Goal: Task Accomplishment & Management: Complete application form

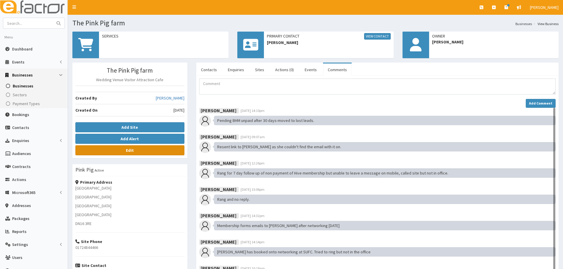
click at [139, 153] on link "Edit" at bounding box center [129, 151] width 109 height 10
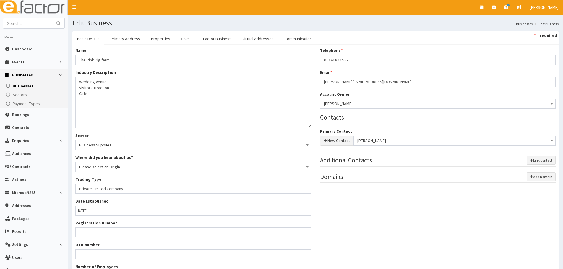
click at [182, 37] on link "Hive" at bounding box center [185, 39] width 17 height 12
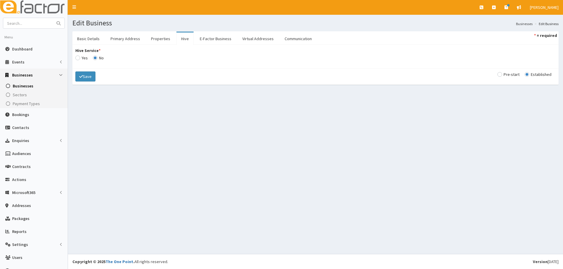
click at [76, 57] on input "Hive Service *" at bounding box center [81, 58] width 12 height 4
radio input "true"
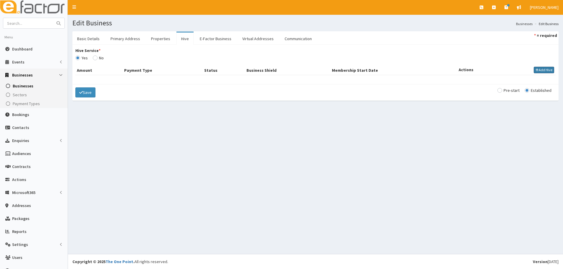
click at [543, 70] on button "Add Hive" at bounding box center [544, 70] width 20 height 7
select select
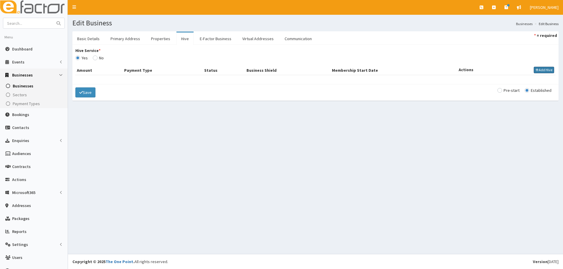
select select
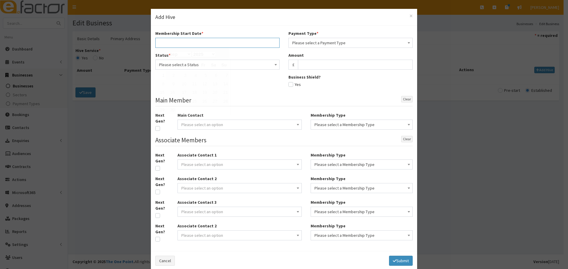
drag, startPoint x: 200, startPoint y: 42, endPoint x: 198, endPoint y: 47, distance: 5.7
click at [200, 42] on input "text" at bounding box center [217, 43] width 124 height 10
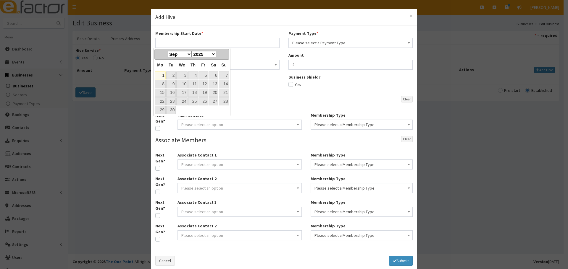
click at [162, 75] on link "1" at bounding box center [160, 76] width 11 height 8
type input "[DATE]"
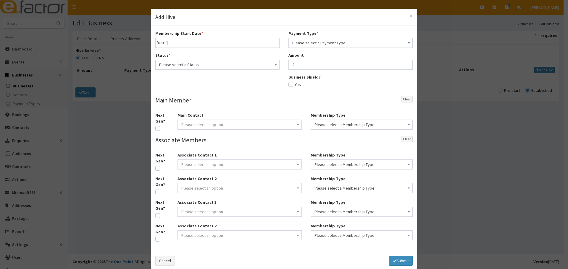
drag, startPoint x: 191, startPoint y: 61, endPoint x: 191, endPoint y: 67, distance: 5.9
click at [191, 61] on span "Please select a Status" at bounding box center [217, 65] width 117 height 8
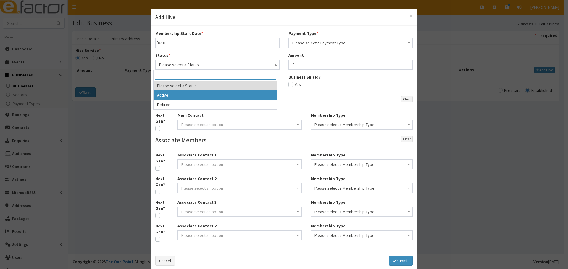
select select "1"
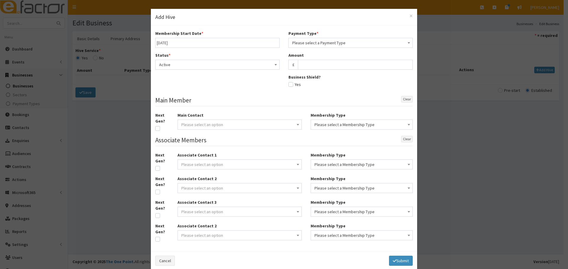
click at [312, 42] on span "Please select a Payment Type" at bounding box center [350, 43] width 117 height 8
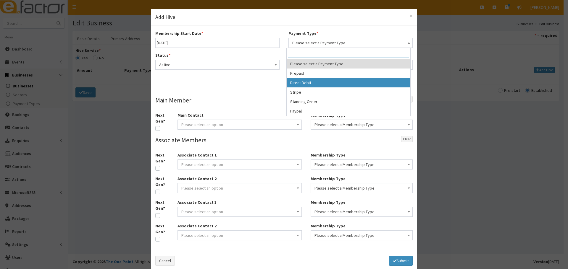
select select "2"
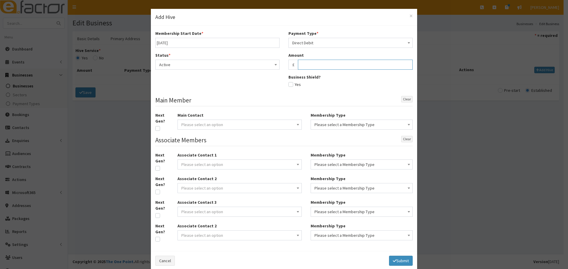
click at [311, 67] on input "text" at bounding box center [355, 65] width 115 height 10
type input "27.50"
click at [197, 124] on span "Please select an option" at bounding box center [202, 124] width 42 height 5
click at [192, 132] on input "search" at bounding box center [237, 135] width 121 height 9
click at [192, 135] on input "search" at bounding box center [237, 135] width 121 height 9
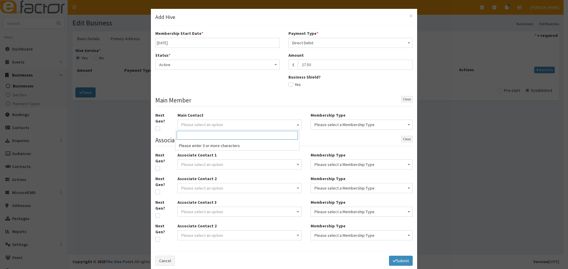
click at [192, 135] on input "search" at bounding box center [237, 135] width 121 height 9
click at [398, 261] on button "Submit" at bounding box center [401, 261] width 24 height 10
select select
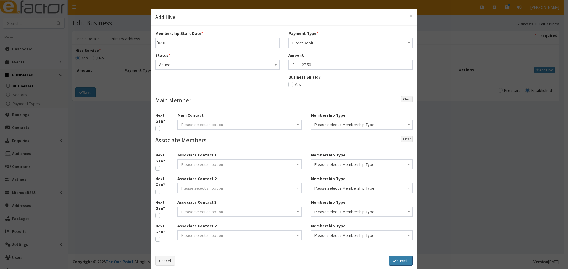
select select
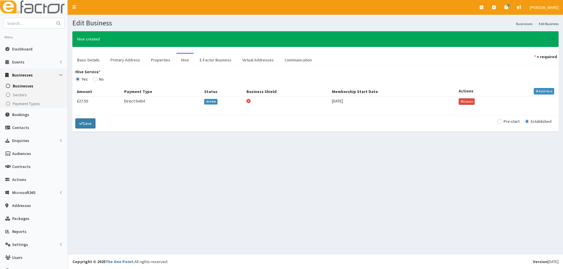
click at [89, 124] on button "Save" at bounding box center [85, 124] width 20 height 10
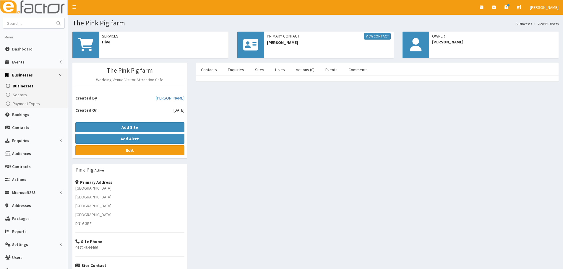
click at [301, 122] on div "The Pink Pig farm Wedding Venue Visitor Attraction Cafe Created By Laura Bradsh…" at bounding box center [315, 196] width 495 height 266
click at [208, 70] on link "Contacts" at bounding box center [208, 70] width 25 height 12
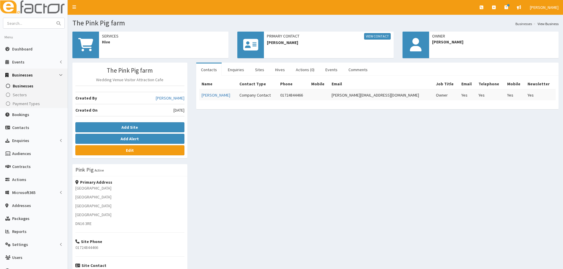
click at [344, 133] on div "The Pink Pig farm Wedding Venue Visitor Attraction Cafe Created By Laura Bradsh…" at bounding box center [315, 196] width 495 height 266
click at [22, 180] on span "Actions" at bounding box center [19, 179] width 14 height 5
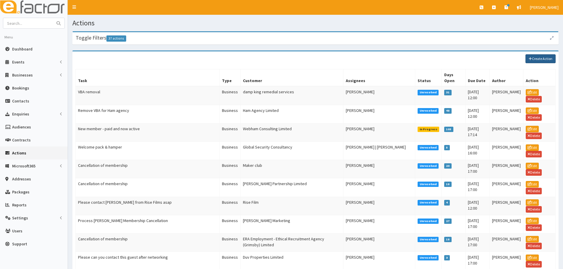
click at [549, 58] on link "Create Action" at bounding box center [541, 58] width 30 height 9
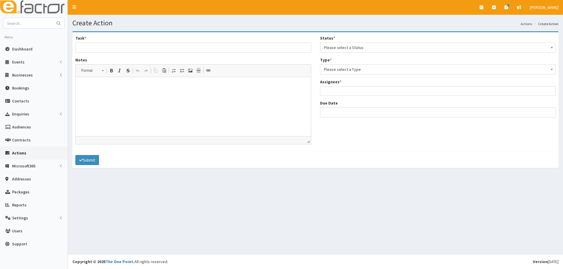
select select
click at [123, 50] on input "Task *" at bounding box center [193, 48] width 236 height 10
click at [101, 47] on input "Task *" at bounding box center [193, 48] width 236 height 10
type input "Check if member profile has been set up - The Pink Pig"
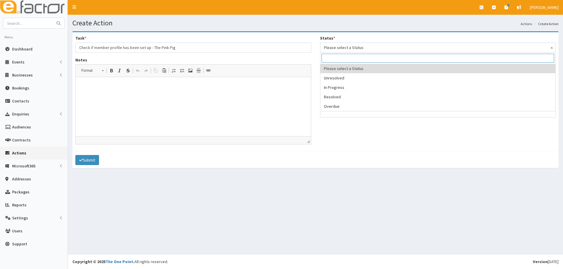
click at [401, 52] on span "Please select a Status" at bounding box center [438, 48] width 236 height 10
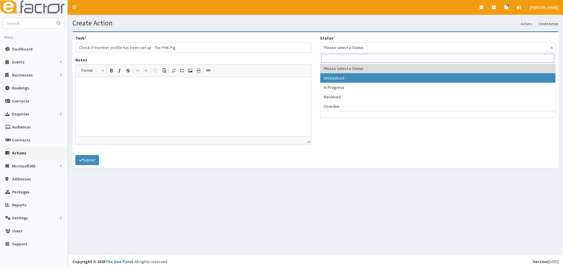
select select "1"
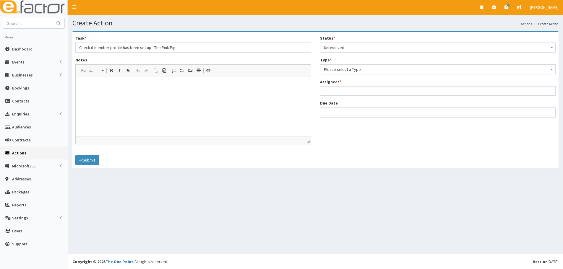
click at [344, 71] on span "Please select a Type" at bounding box center [438, 69] width 228 height 8
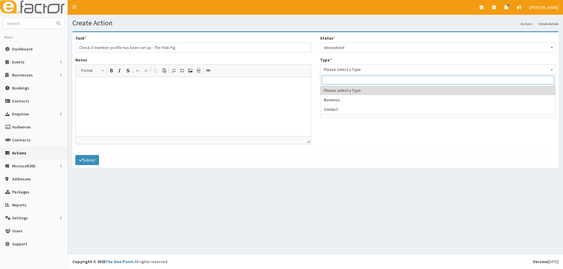
select select "business"
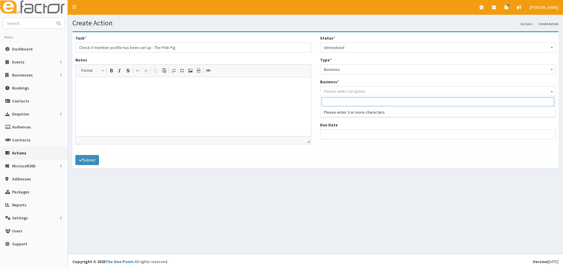
click at [351, 87] on span "Please select an option" at bounding box center [438, 91] width 236 height 10
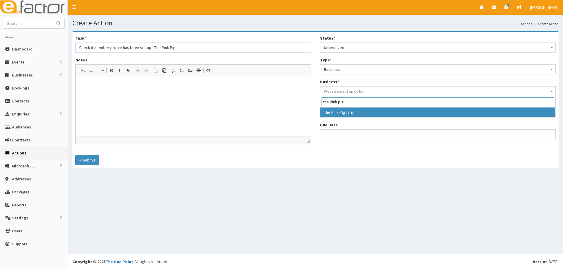
type input "the pink pig"
select select "3511"
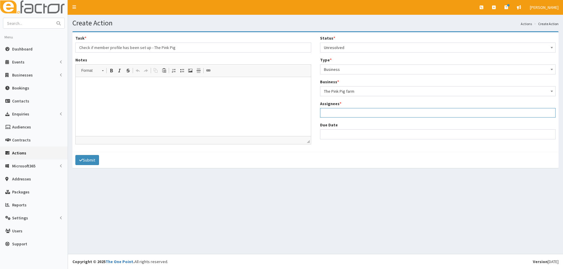
click at [342, 111] on ul at bounding box center [438, 112] width 235 height 7
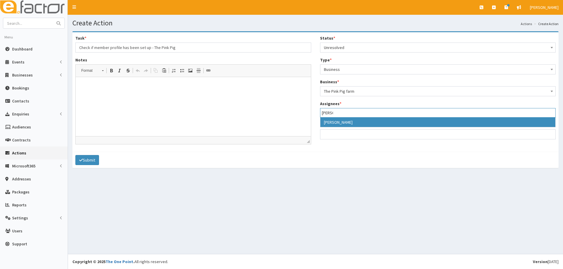
type input "lau"
select select "36"
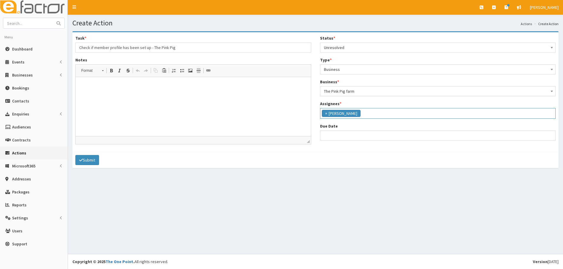
scroll to position [62, 0]
click at [346, 138] on input "Due Date" at bounding box center [438, 136] width 236 height 10
select select "12"
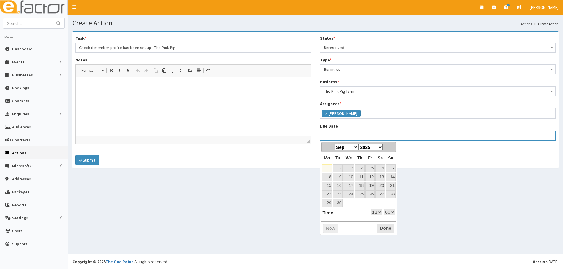
click at [330, 136] on input "Due Date" at bounding box center [438, 136] width 236 height 10
click at [330, 141] on div "Prev Next Jan Feb Mar Apr May Jun Jul Aug Sep Oct Nov Dec 2025 2026 2027 2028 2…" at bounding box center [358, 188] width 77 height 95
click at [329, 177] on link "8" at bounding box center [327, 177] width 11 height 8
type input "08-09-2025 12:00"
select select "12"
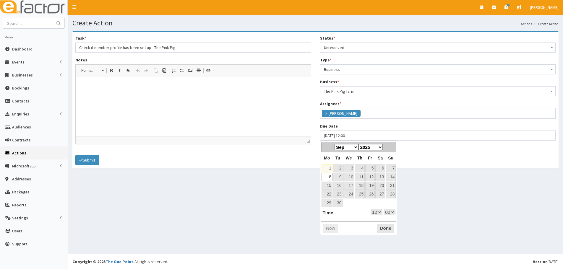
click at [377, 215] on select "00 01 02 03 04 05 06 07 08 09 10 11 12 13 14 15 16 17 18 19 20 21 22 23" at bounding box center [377, 212] width 12 height 6
type input "08-09-2025 17:00"
select select "17"
click at [387, 230] on button "Done" at bounding box center [385, 228] width 17 height 9
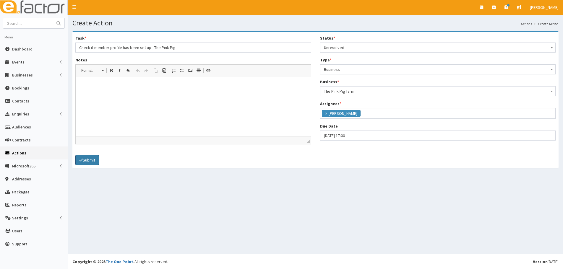
click at [89, 156] on button "Submit" at bounding box center [87, 160] width 24 height 10
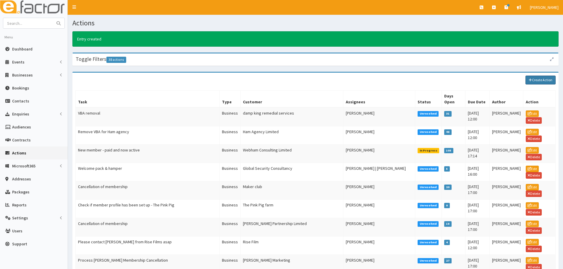
click at [541, 82] on link "Create Action" at bounding box center [541, 80] width 30 height 9
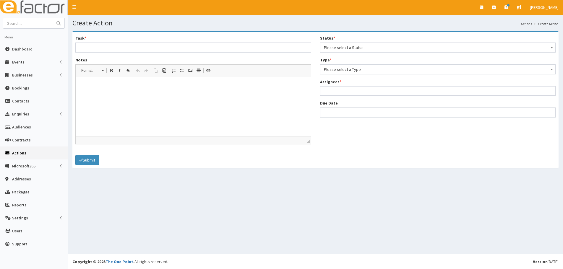
select select
click at [149, 47] on input "Task *" at bounding box center [193, 48] width 236 height 10
type input "Welcome pack & hamper"
click at [389, 50] on span "Please select a Status" at bounding box center [438, 47] width 228 height 8
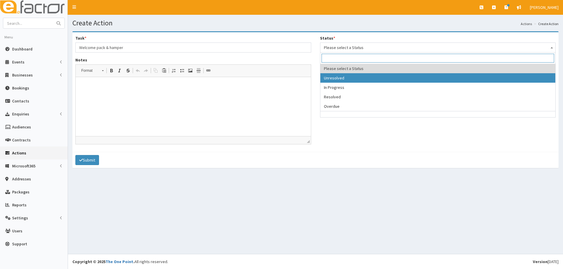
select select "1"
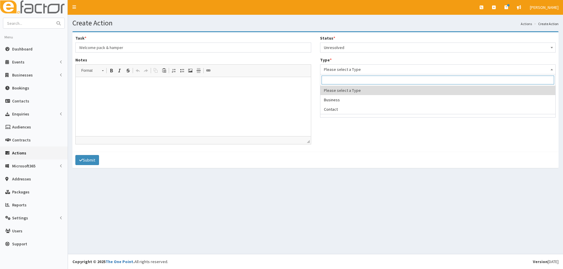
click at [346, 65] on span "Please select a Type" at bounding box center [438, 69] width 236 height 10
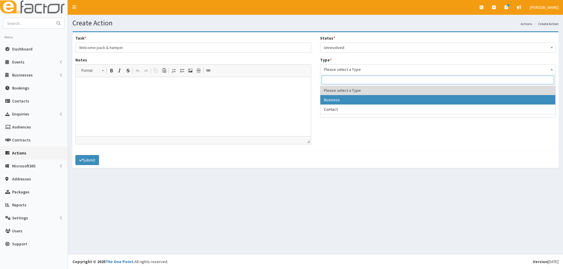
select select "business"
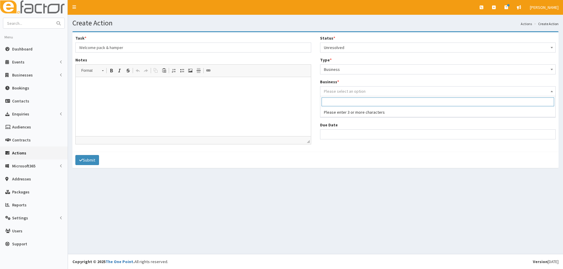
click at [344, 95] on span "Please select an option" at bounding box center [438, 91] width 228 height 8
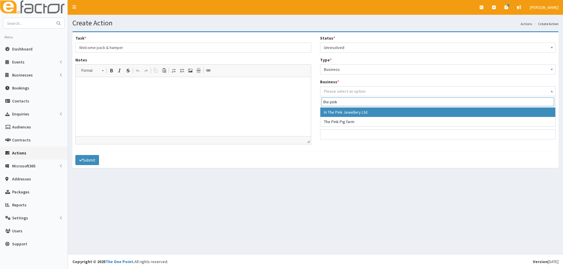
type input "the pink"
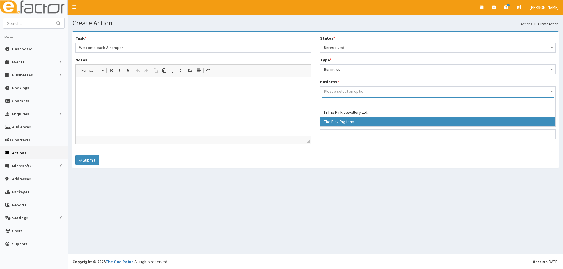
select select "3511"
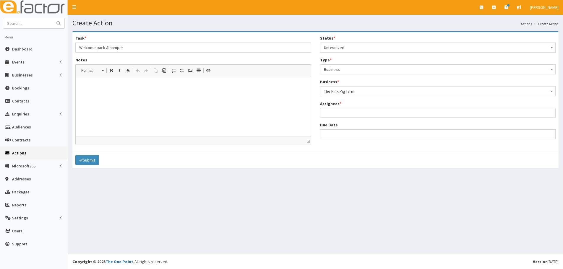
click at [351, 110] on ul at bounding box center [438, 112] width 235 height 7
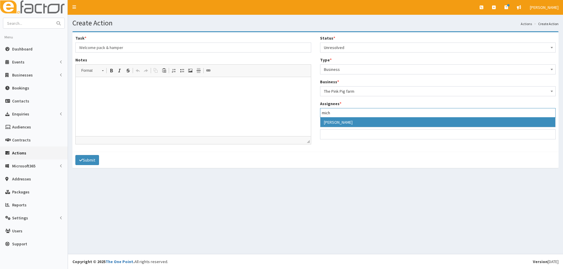
type input "mich"
select select "22"
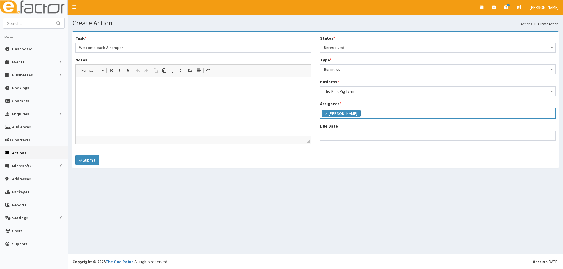
scroll to position [45, 0]
click at [195, 95] on html at bounding box center [193, 86] width 235 height 18
drag, startPoint x: 205, startPoint y: 87, endPoint x: 175, endPoint y: 86, distance: 29.6
click at [175, 86] on p "Memberhsip now active please cna you arrnage meeitng to take wleocm pack." at bounding box center [194, 86] width 224 height 6
drag, startPoint x: 358, startPoint y: 127, endPoint x: 353, endPoint y: 132, distance: 7.3
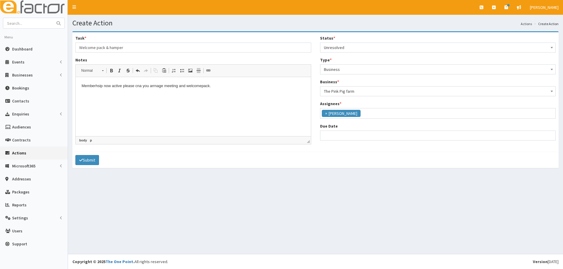
click at [358, 127] on div "Due Date" at bounding box center [438, 131] width 236 height 17
click at [345, 135] on input "Due Date" at bounding box center [438, 136] width 236 height 10
select select "12"
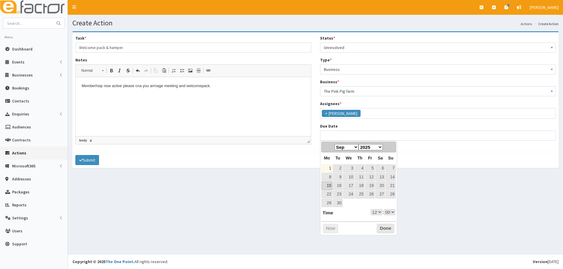
click at [325, 186] on link "15" at bounding box center [327, 186] width 11 height 8
type input "15-09-2025 12:00"
select select "12"
click at [374, 213] on select "00 01 02 03 04 05 06 07 08 09 10 11 12 13 14 15 16 17 18 19 20 21 22 23" at bounding box center [377, 212] width 12 height 6
type input "[DATE] 17:00"
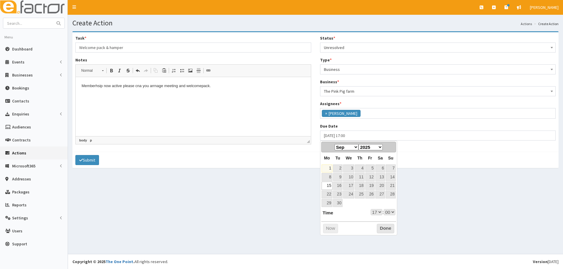
select select "17"
click at [385, 228] on button "Done" at bounding box center [385, 228] width 17 height 9
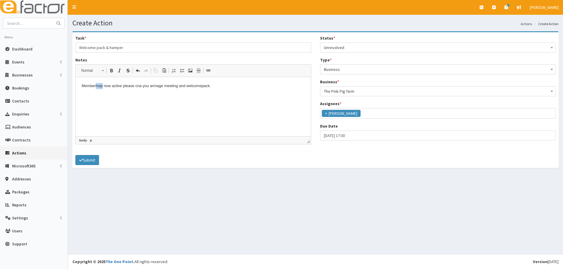
drag, startPoint x: 103, startPoint y: 85, endPoint x: 95, endPoint y: 88, distance: 8.7
click at [95, 88] on p "Memberhsip now active please cna you arrnage meeting and welcome pack." at bounding box center [194, 86] width 224 height 6
click at [141, 87] on p "Membership now active please cna you arrnage meeting and welcome pack." at bounding box center [194, 86] width 224 height 6
click at [99, 156] on button "Submit" at bounding box center [87, 160] width 24 height 10
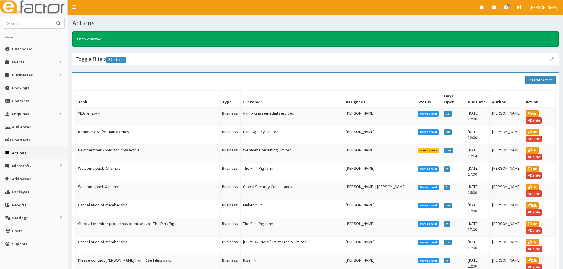
click at [28, 21] on input "text" at bounding box center [28, 23] width 50 height 10
type input "tidya"
click at [53, 18] on button "submit" at bounding box center [59, 23] width 12 height 10
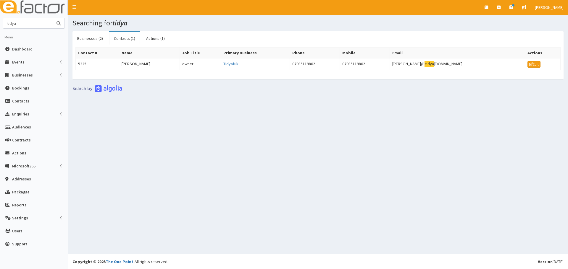
drag, startPoint x: 17, startPoint y: 24, endPoint x: 0, endPoint y: 24, distance: 16.9
click at [0, 24] on section "tidya Menu Dashboard Events Events Campaigns" at bounding box center [34, 136] width 68 height 236
type input "the pink pig"
click at [53, 18] on button "submit" at bounding box center [59, 23] width 12 height 10
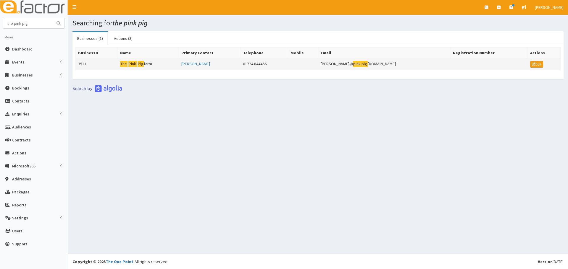
click at [138, 59] on td "The Pink Pig farm" at bounding box center [148, 65] width 61 height 12
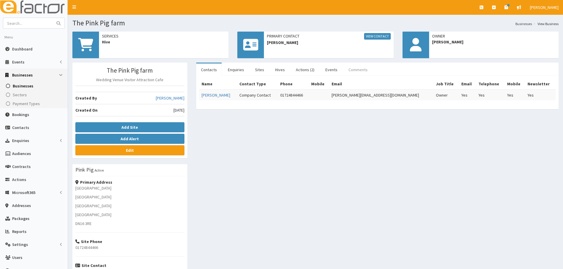
click at [359, 72] on link "Comments" at bounding box center [358, 70] width 29 height 12
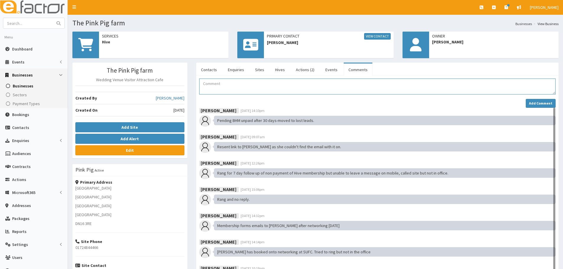
click at [255, 93] on textarea "Comment" at bounding box center [377, 87] width 357 height 16
click at [255, 93] on textarea "No checklist saved in folder so I have started one:" at bounding box center [377, 87] width 357 height 16
paste textarea "Member details moved to active members on the retention sheet Associates added …"
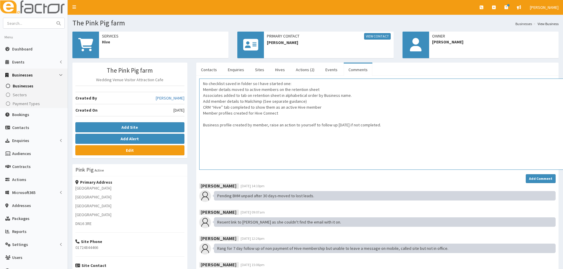
drag, startPoint x: 553, startPoint y: 93, endPoint x: 577, endPoint y: 169, distance: 80.3
click at [563, 169] on html "E Toggle navigation Quick Create Create Business Create Booking" at bounding box center [281, 211] width 563 height 423
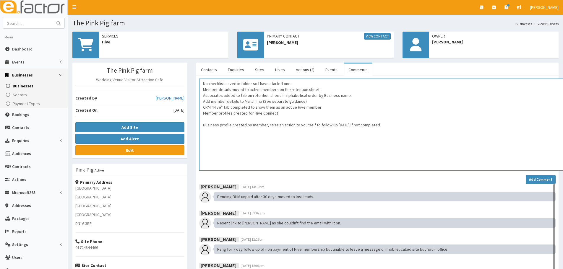
click at [201, 122] on textarea "No checklist saved in folder so I have started one: Member details moved to act…" at bounding box center [390, 125] width 382 height 92
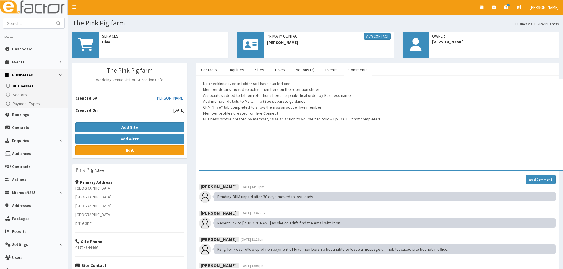
click at [202, 82] on textarea "No checklist saved in folder so I have started one: Member details moved to act…" at bounding box center [390, 125] width 382 height 92
click at [204, 90] on textarea "No checklist saved in folder so I have started one: Member details moved to act…" at bounding box center [390, 125] width 382 height 92
click at [203, 94] on textarea "No checklist saved in folder so I have started one: -Member details moved to ac…" at bounding box center [390, 125] width 382 height 92
click at [203, 100] on textarea "No checklist saved in folder so I have started one: -Member details moved to ac…" at bounding box center [390, 125] width 382 height 92
click at [201, 106] on textarea "No checklist saved in folder so I have started one: -Member details moved to ac…" at bounding box center [390, 125] width 382 height 92
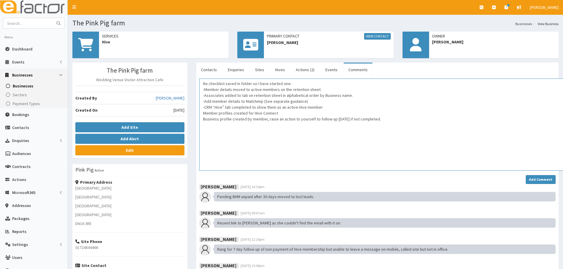
click at [203, 112] on textarea "No checklist saved in folder so I have started one: -Member details moved to ac…" at bounding box center [390, 125] width 382 height 92
click at [202, 119] on textarea "No checklist saved in folder so I have started one: -Member details moved to ac…" at bounding box center [390, 125] width 382 height 92
click at [370, 141] on textarea "No checklist saved in folder so I have started one: -Member details moved to ac…" at bounding box center [390, 125] width 382 height 92
drag, startPoint x: 206, startPoint y: 137, endPoint x: 206, endPoint y: 132, distance: 4.4
click at [206, 137] on textarea "No checklist saved in folder so I have started one: -Member details moved to ac…" at bounding box center [390, 125] width 382 height 92
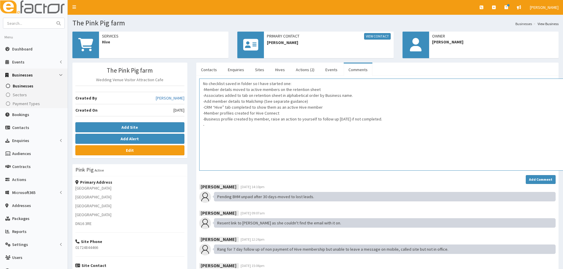
paste textarea "Email 2 sent with logins and next event plus MD welcome letter and Hive Connect…"
click at [224, 146] on textarea "No checklist saved in folder so I have started one: -Member details moved to ac…" at bounding box center [390, 125] width 382 height 92
drag, startPoint x: 228, startPoint y: 137, endPoint x: 223, endPoint y: 137, distance: 4.8
click at [228, 137] on textarea "No checklist saved in folder so I have started one: -Member details moved to ac…" at bounding box center [390, 125] width 382 height 92
click at [212, 134] on textarea "No checklist saved in folder so I have started one: -Member details moved to ac…" at bounding box center [390, 125] width 382 height 92
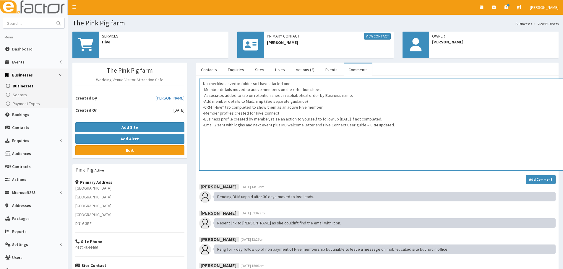
click at [406, 127] on textarea "No checklist saved in folder so I have started one: -Member details moved to ac…" at bounding box center [390, 125] width 382 height 92
paste textarea "Reminder diarised for check in in 1 months’ time. – Diary entry completed and d…"
click at [298, 146] on textarea "No checklist saved in folder so I have started one: -Member details moved to ac…" at bounding box center [390, 125] width 382 height 92
click at [203, 130] on textarea "No checklist saved in folder so I have started one: -Member details moved to ac…" at bounding box center [390, 125] width 382 height 92
click at [330, 149] on textarea "No checklist saved in folder so I have started one: -Member details moved to ac…" at bounding box center [390, 125] width 382 height 92
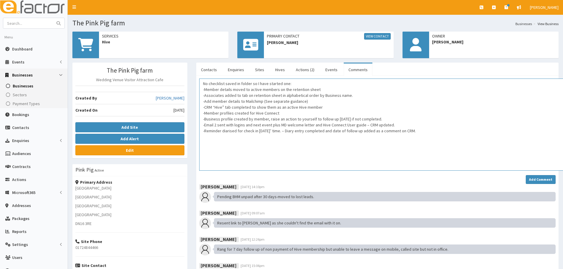
click at [355, 131] on textarea "No checklist saved in folder so I have started one: -Member details moved to ac…" at bounding box center [390, 125] width 382 height 92
drag, startPoint x: 441, startPoint y: 127, endPoint x: 325, endPoint y: 131, distance: 115.4
click at [325, 131] on textarea "No checklist saved in folder so I have started one: -Member details moved to ac…" at bounding box center [390, 125] width 382 height 92
click at [422, 131] on textarea "No checklist saved in folder so I have started one: -Member details moved to ac…" at bounding box center [390, 125] width 382 height 92
drag, startPoint x: 422, startPoint y: 131, endPoint x: 299, endPoint y: 133, distance: 123.6
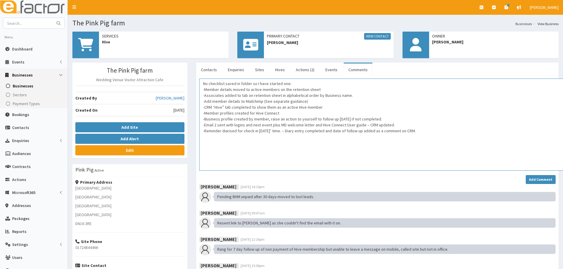
click at [299, 133] on textarea "No checklist saved in folder so I have started one: -Member details moved to ac…" at bounding box center [390, 125] width 382 height 92
click at [311, 132] on textarea "No checklist saved in folder so I have started one: -Member details moved to ac…" at bounding box center [390, 125] width 382 height 92
click at [366, 133] on textarea "No checklist saved in folder so I have started one: -Member details moved to ac…" at bounding box center [390, 125] width 382 height 92
click at [219, 137] on textarea "No checklist saved in folder so I have started one: -Member details moved to ac…" at bounding box center [390, 125] width 382 height 92
click at [321, 130] on textarea "No checklist saved in folder so I have started one: -Member details moved to ac…" at bounding box center [390, 125] width 382 height 92
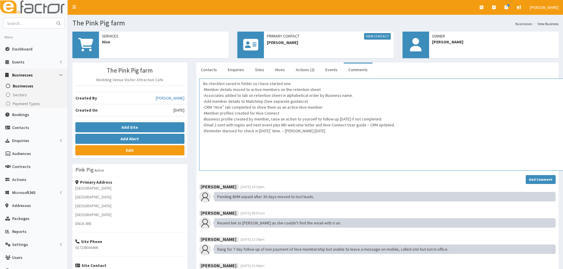
click at [324, 130] on textarea "No checklist saved in folder so I have started one: -Member details moved to ac…" at bounding box center [390, 125] width 382 height 92
paste textarea "Create action to Ambassador/Business Advisor for meeting to deliver Hamper and …"
click at [269, 147] on textarea "No checklist saved in folder so I have started one: -Member details moved to ac…" at bounding box center [390, 125] width 382 height 92
type textarea "No checklist saved in folder so I have started one: -Member details moved to ac…"
click at [540, 178] on strong "Add Comment" at bounding box center [540, 179] width 23 height 4
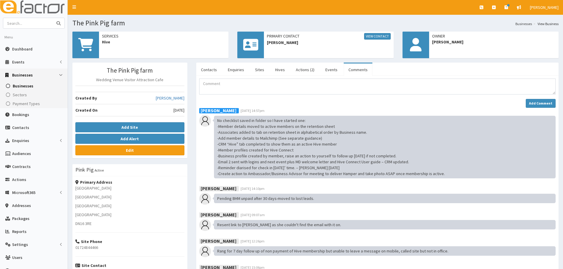
click at [30, 26] on input "text" at bounding box center [28, 23] width 50 height 10
type input "probia"
click at [53, 18] on button "submit" at bounding box center [59, 23] width 12 height 10
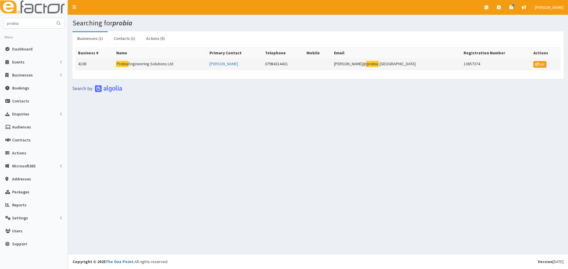
click at [143, 69] on td "Probia Engineering Solutions Ltd" at bounding box center [160, 65] width 93 height 12
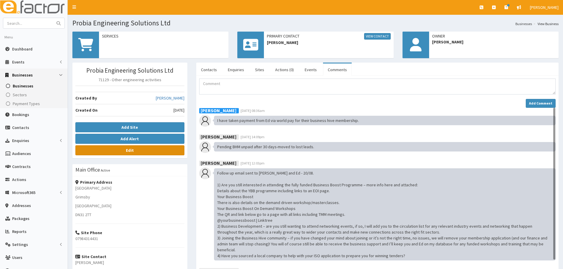
click at [156, 148] on link "Edit" at bounding box center [129, 151] width 109 height 10
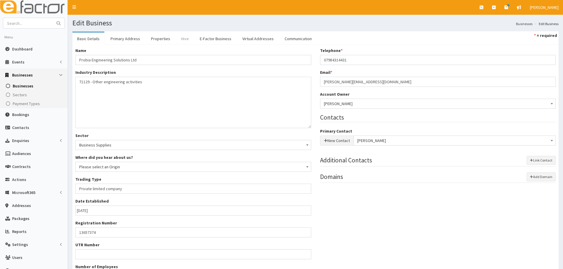
click at [177, 38] on link "Hive" at bounding box center [185, 39] width 17 height 12
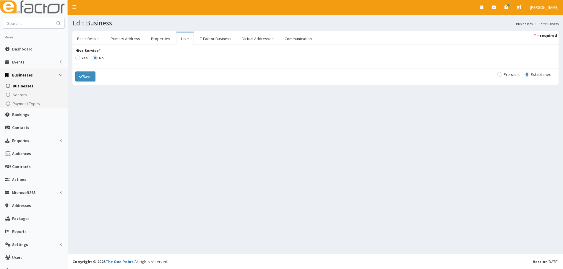
click at [77, 57] on input "Hive Service *" at bounding box center [81, 58] width 12 height 4
radio input "true"
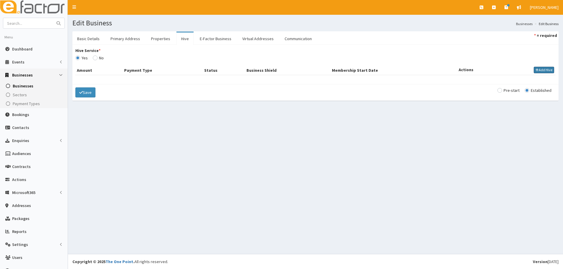
click at [536, 71] on icon "button" at bounding box center [537, 70] width 3 height 4
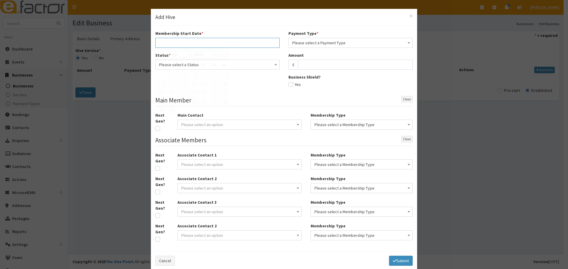
drag, startPoint x: 181, startPoint y: 43, endPoint x: 178, endPoint y: 61, distance: 18.8
click at [181, 43] on input "text" at bounding box center [217, 43] width 124 height 10
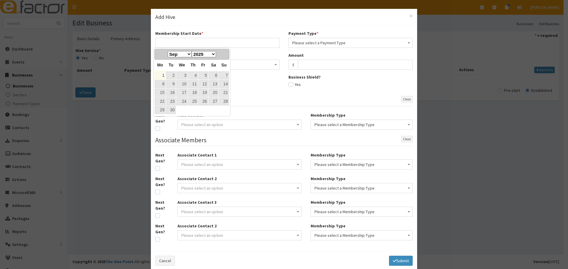
click at [159, 75] on link "1" at bounding box center [160, 76] width 11 height 8
type input "[DATE]"
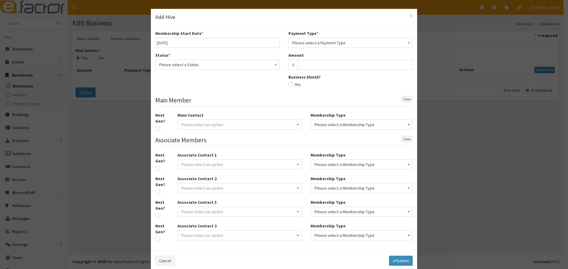
click at [338, 40] on span "Please select a Payment Type" at bounding box center [350, 43] width 117 height 8
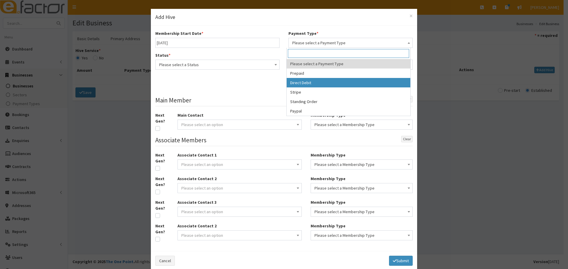
select select "2"
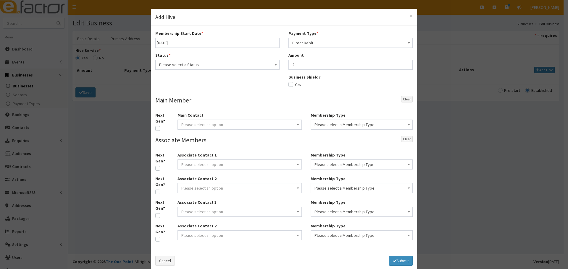
click at [224, 64] on span "Please select a Status" at bounding box center [217, 65] width 117 height 8
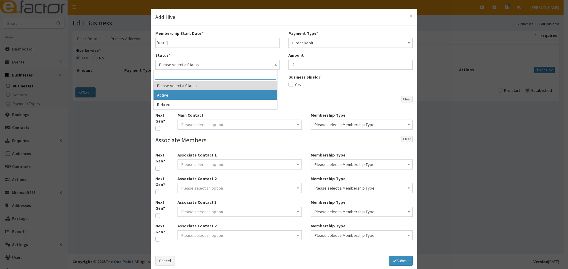
select select "1"
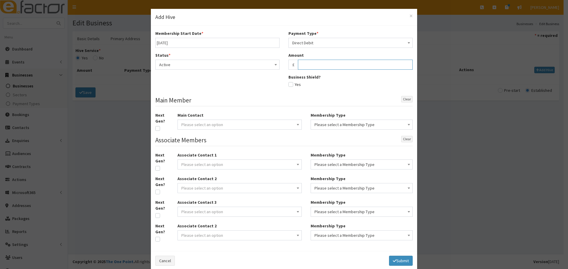
drag, startPoint x: 336, startPoint y: 64, endPoint x: 329, endPoint y: 68, distance: 8.5
click at [336, 64] on input "text" at bounding box center [355, 65] width 115 height 10
type input "27.50"
click at [396, 258] on button "Submit" at bounding box center [401, 261] width 24 height 10
select select
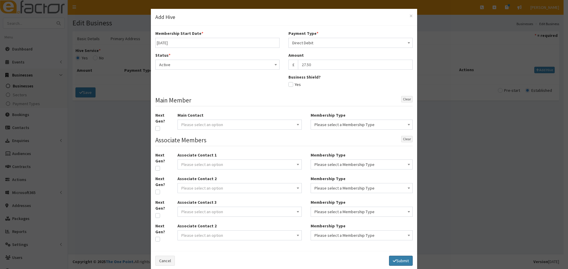
select select
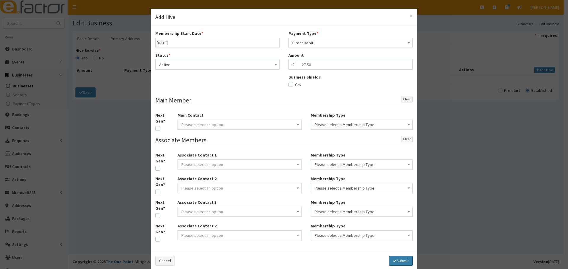
select select
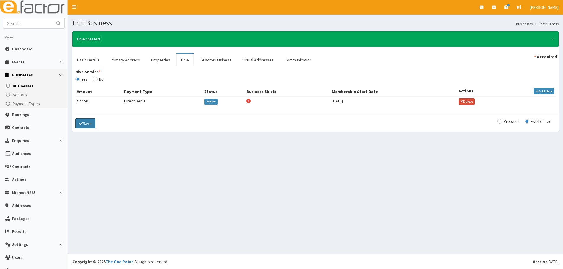
click at [89, 123] on button "Save" at bounding box center [85, 124] width 20 height 10
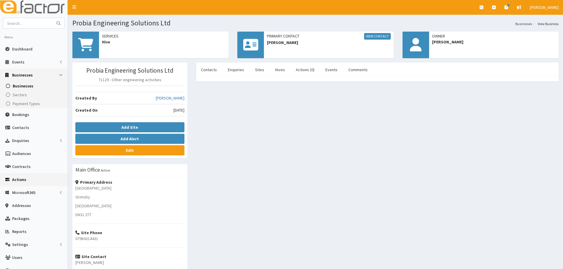
click at [20, 180] on span "Actions" at bounding box center [19, 179] width 14 height 5
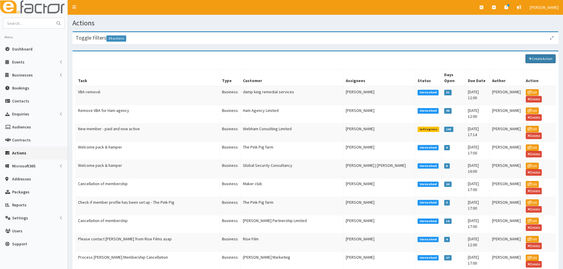
click at [531, 55] on link "Create Action" at bounding box center [541, 58] width 30 height 9
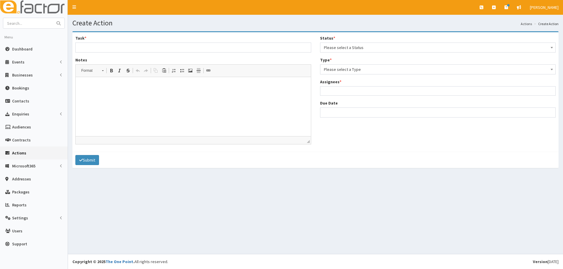
select select
click at [125, 47] on input "Task *" at bounding box center [193, 48] width 236 height 10
click at [105, 46] on input "Task *" at bounding box center [193, 48] width 236 height 10
drag, startPoint x: 99, startPoint y: 50, endPoint x: 192, endPoint y: 50, distance: 92.9
click at [192, 50] on input "Check if Probia has set up profile on Hive connect" at bounding box center [193, 48] width 236 height 10
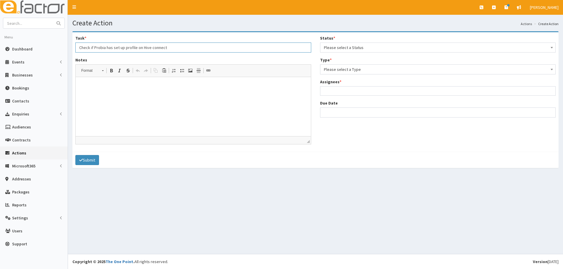
type input "Check if Probia has set up profile on Hive connect"
drag, startPoint x: 369, startPoint y: 51, endPoint x: 363, endPoint y: 52, distance: 6.2
click at [369, 51] on span "Please select a Status" at bounding box center [438, 47] width 228 height 8
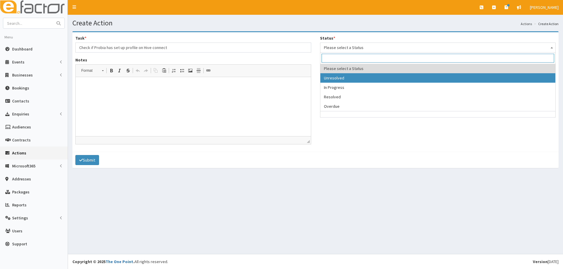
select select "1"
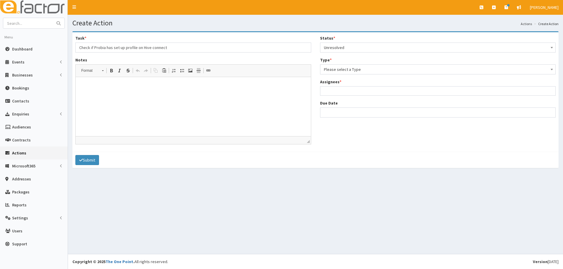
click at [344, 72] on span "Please select a Type" at bounding box center [438, 69] width 228 height 8
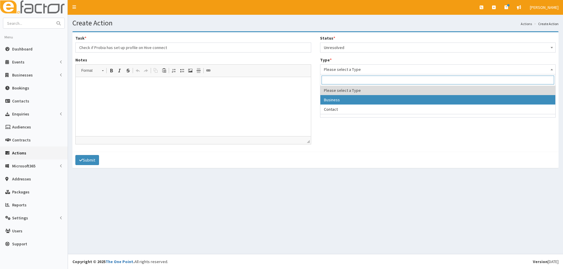
select select "business"
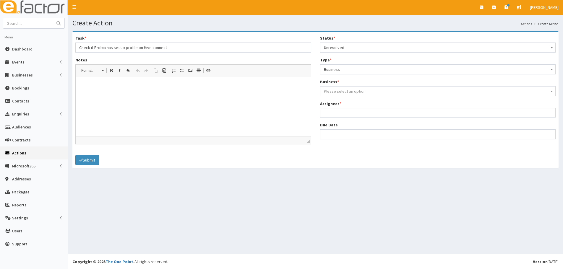
click at [345, 87] on span "Please select an option" at bounding box center [438, 91] width 228 height 8
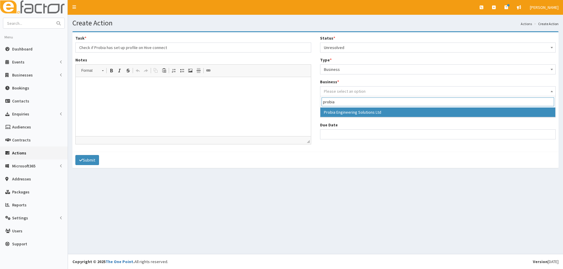
type input "probia"
select select "4108"
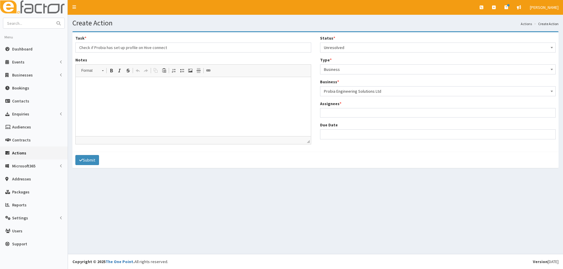
click at [335, 117] on span at bounding box center [438, 112] width 236 height 9
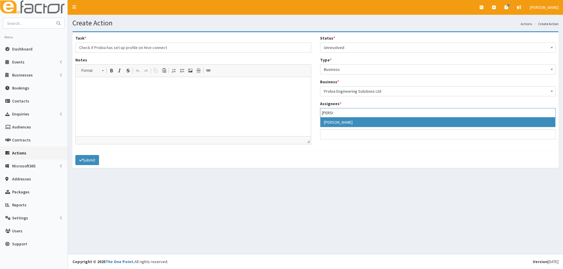
type input "[PERSON_NAME]"
select select "36"
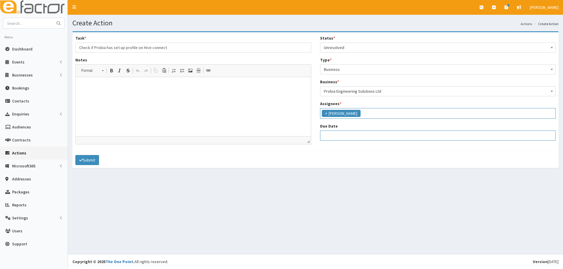
click at [334, 136] on input "Due Date" at bounding box center [438, 136] width 236 height 10
select select "12"
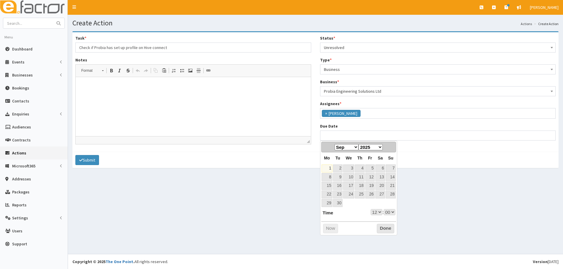
click at [320, 147] on div "Task * Check if Probia has set up profile on Hive connect Notes Rich Text Edito…" at bounding box center [316, 92] width 490 height 114
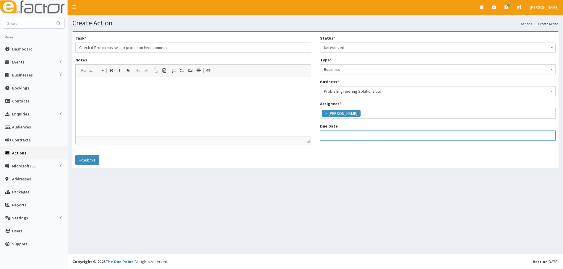
drag, startPoint x: 335, startPoint y: 138, endPoint x: 331, endPoint y: 141, distance: 5.2
click at [335, 138] on input "Due Date" at bounding box center [438, 136] width 236 height 10
select select "12"
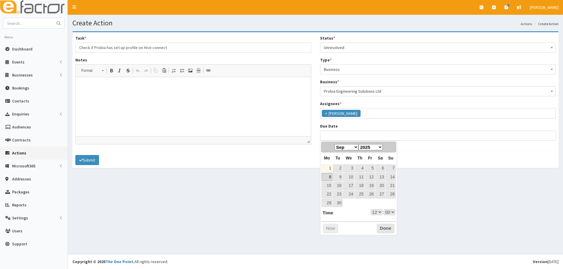
click at [331, 179] on link "8" at bounding box center [327, 177] width 11 height 8
type input "08-09-2025 12:00"
select select "12"
click at [378, 214] on select "00 01 02 03 04 05 06 07 08 09 10 11 12 13 14 15 16 17 18 19 20 21 22 23" at bounding box center [377, 212] width 12 height 6
type input "[DATE] 17:00"
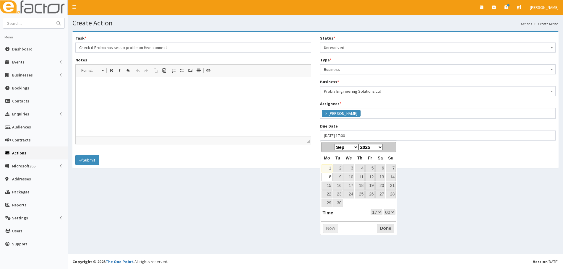
select select "17"
click at [385, 230] on button "Done" at bounding box center [385, 228] width 17 height 9
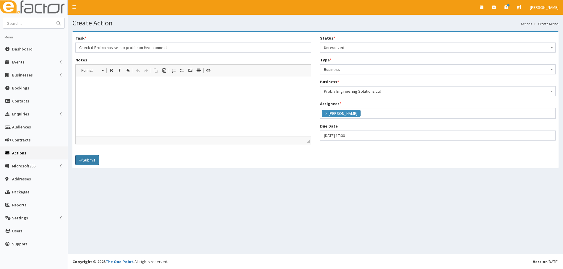
click at [86, 158] on button "Submit" at bounding box center [87, 160] width 24 height 10
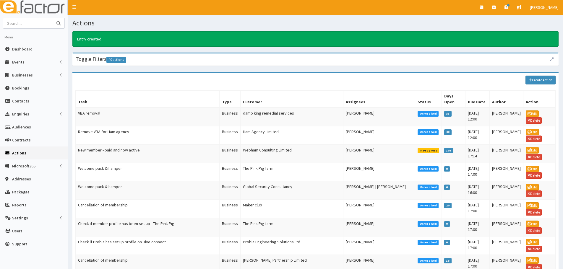
click at [26, 22] on input "text" at bounding box center [28, 23] width 50 height 10
click at [26, 152] on link "Actions" at bounding box center [34, 153] width 68 height 13
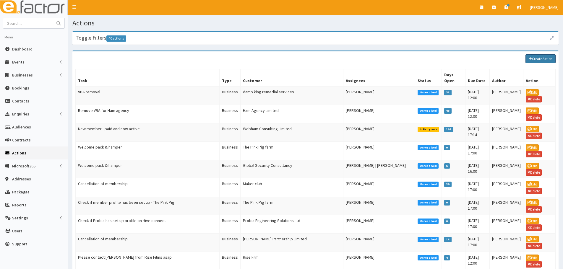
click at [551, 57] on link "Create Action" at bounding box center [541, 58] width 30 height 9
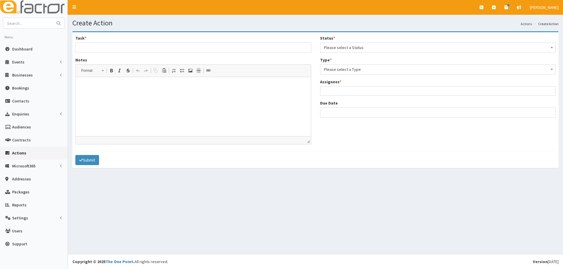
select select
click at [124, 49] on input "Task *" at bounding box center [193, 48] width 236 height 10
type input "Welcome pack & hamper"
click at [117, 86] on p at bounding box center [194, 86] width 224 height 6
drag, startPoint x: 336, startPoint y: 43, endPoint x: 337, endPoint y: 51, distance: 8.6
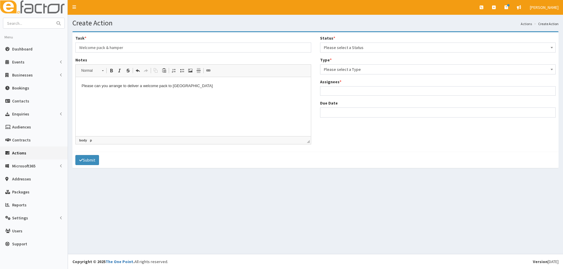
click at [336, 43] on span "Please select a Status" at bounding box center [438, 48] width 236 height 10
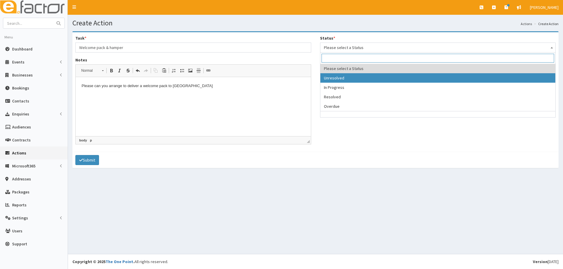
select select "1"
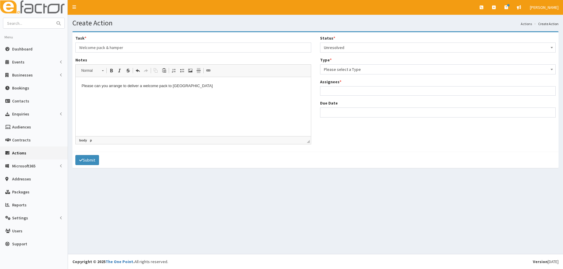
click at [345, 70] on span "Please select a Type" at bounding box center [438, 69] width 228 height 8
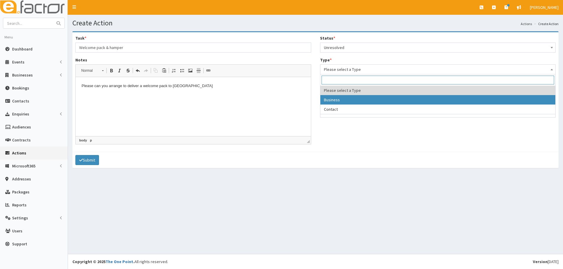
select select "business"
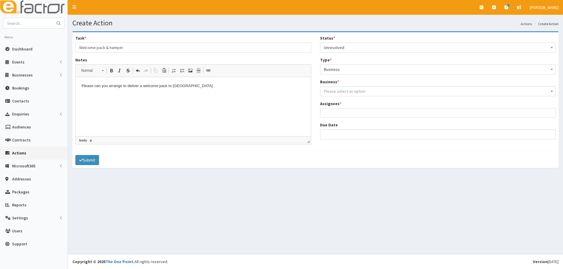
click at [341, 93] on span "Please select an option" at bounding box center [345, 91] width 42 height 5
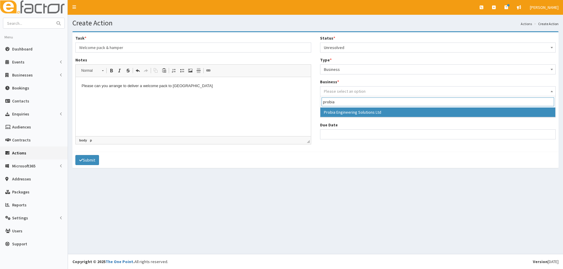
type input "probia"
select select "4108"
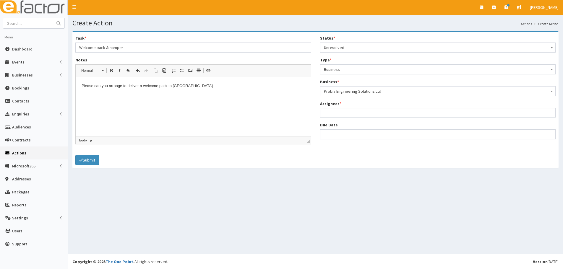
click at [338, 118] on div "Status * Please select a Status Unresolved In Progress Resolved Overdue Unresol…" at bounding box center [438, 89] width 245 height 109
click at [344, 112] on ul at bounding box center [438, 112] width 235 height 7
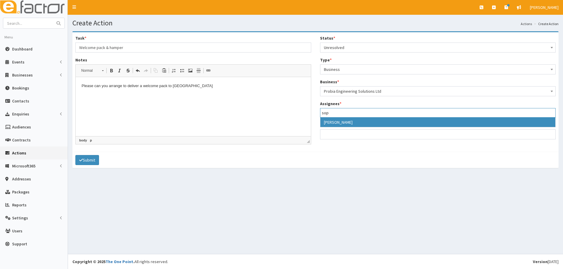
type input "sop"
select select "44"
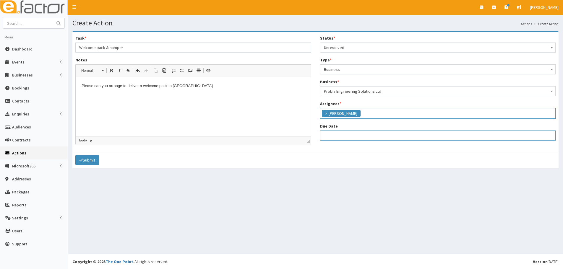
select select "12"
click at [340, 136] on input "Due Date" at bounding box center [438, 136] width 236 height 10
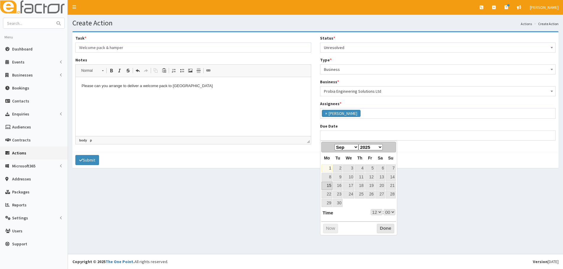
click at [329, 189] on link "15" at bounding box center [327, 186] width 11 height 8
type input "15-09-2025 12:00"
select select "12"
drag, startPoint x: 376, startPoint y: 215, endPoint x: 376, endPoint y: 210, distance: 4.7
click at [376, 215] on select "00 01 02 03 04 05 06 07 08 09 10 11 12 13 14 15 16 17 18 19 20 21 22 23" at bounding box center [377, 212] width 12 height 6
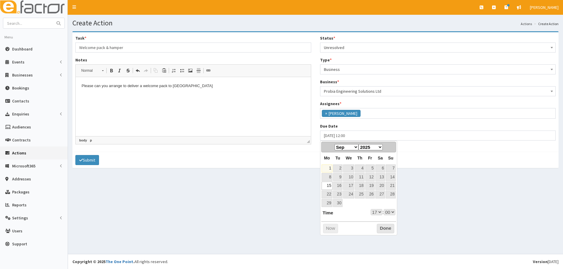
type input "[DATE] 17:00"
select select "17"
click at [379, 227] on button "Done" at bounding box center [385, 228] width 17 height 9
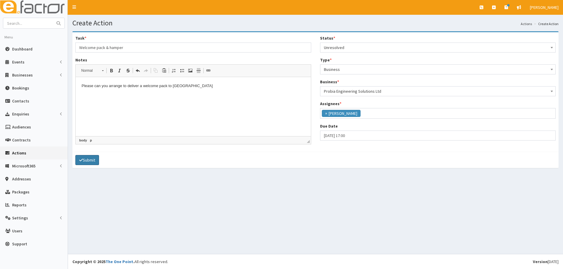
click at [89, 156] on button "Submit" at bounding box center [87, 160] width 24 height 10
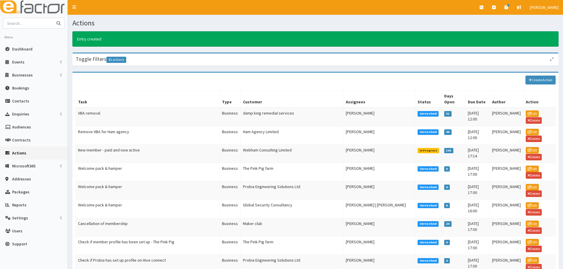
click at [18, 26] on input "text" at bounding box center [28, 23] width 50 height 10
type input "probia"
click at [53, 18] on button "submit" at bounding box center [59, 23] width 12 height 10
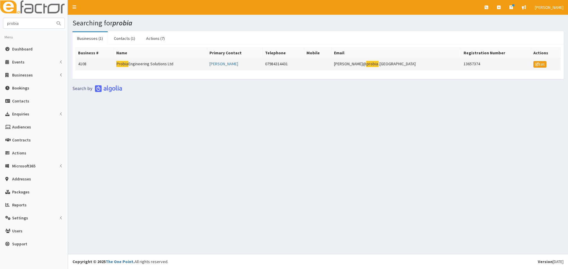
click at [169, 61] on td "Probia Engineering Solutions Ltd" at bounding box center [160, 65] width 93 height 12
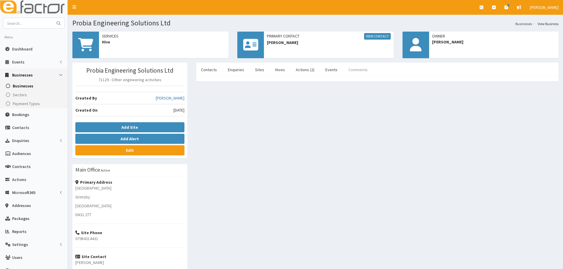
click at [358, 74] on link "Comments" at bounding box center [358, 70] width 29 height 12
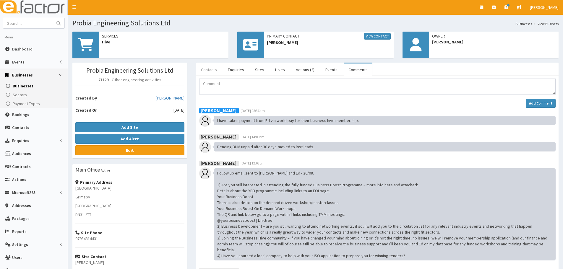
click at [210, 75] on link "Contacts" at bounding box center [208, 70] width 25 height 12
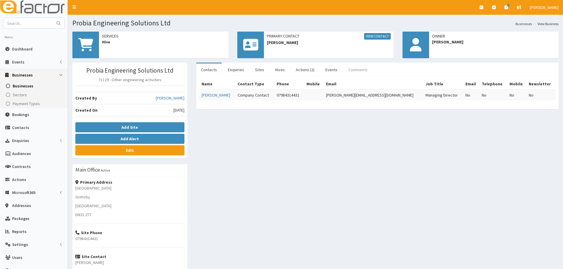
click at [357, 72] on link "Comments" at bounding box center [358, 70] width 29 height 12
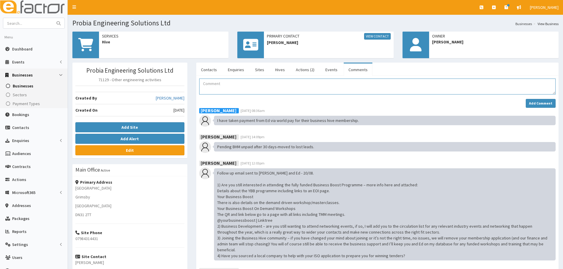
click at [233, 86] on textarea "Comment" at bounding box center [377, 87] width 357 height 16
click at [205, 73] on link "Contacts" at bounding box center [208, 70] width 25 height 12
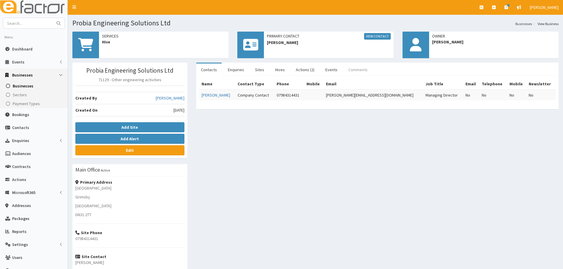
click at [358, 71] on link "Comments" at bounding box center [358, 70] width 29 height 12
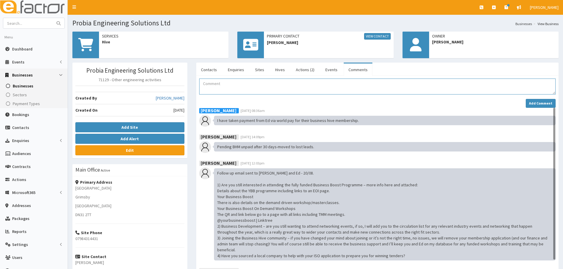
click at [257, 90] on textarea "Comment" at bounding box center [377, 87] width 357 height 16
paste textarea "Member details moved to active members on the retention sheet Associates added …"
drag, startPoint x: 555, startPoint y: 95, endPoint x: 558, endPoint y: 103, distance: 8.8
click at [557, 105] on div "No checklist in folder so started one: Member details moved to active members o…" at bounding box center [378, 195] width 366 height 232
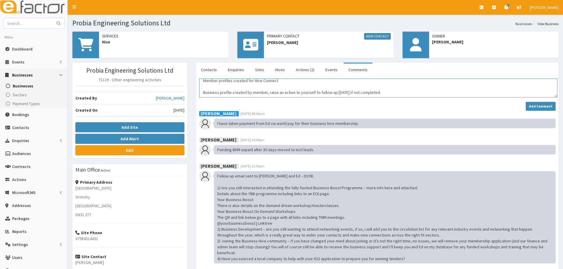
scroll to position [0, 0]
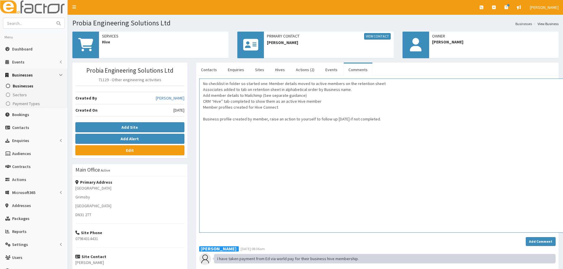
drag, startPoint x: 553, startPoint y: 93, endPoint x: 383, endPoint y: 195, distance: 197.7
click at [563, 232] on html "E Toggle navigation Quick Create Create Business Create Booking" at bounding box center [281, 238] width 563 height 477
click at [203, 119] on textarea "No checklist in folder so started one: Member details moved to active members o…" at bounding box center [385, 156] width 372 height 155
click at [202, 89] on textarea "No checklist in folder so started one: Member details moved to active members o…" at bounding box center [385, 156] width 372 height 155
click at [267, 84] on textarea "No checklist in folder so started one: Member details moved to active members o…" at bounding box center [385, 156] width 372 height 155
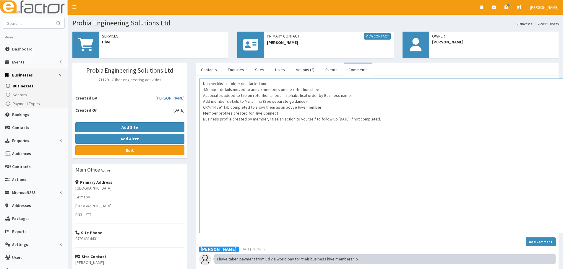
click at [202, 96] on textarea "No checklist in folder so started one: -Member details moved to active members …" at bounding box center [385, 156] width 372 height 155
drag, startPoint x: 204, startPoint y: 101, endPoint x: 204, endPoint y: 104, distance: 3.3
click at [203, 101] on textarea "No checklist in folder so started one: -Member details moved to active members …" at bounding box center [385, 156] width 372 height 155
click at [203, 107] on textarea "No checklist in folder so started one: -Member details moved to active members …" at bounding box center [385, 156] width 372 height 155
click at [203, 114] on textarea "No checklist in folder so started one: -Member details moved to active members …" at bounding box center [385, 156] width 372 height 155
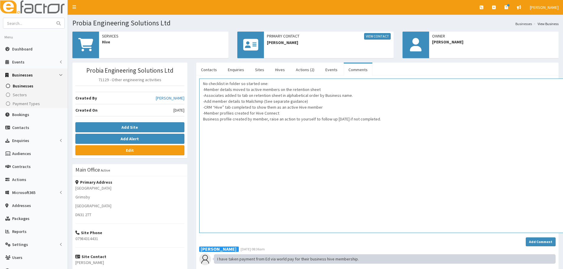
click at [202, 120] on textarea "No checklist in folder so started one: -Member details moved to active members …" at bounding box center [385, 156] width 372 height 155
click at [345, 145] on textarea "No checklist in folder so started one: -Member details moved to active members …" at bounding box center [385, 156] width 372 height 155
click at [206, 134] on textarea "No checklist in folder so started one: -Member details moved to active members …" at bounding box center [385, 156] width 372 height 155
paste textarea "Email 2 sent with logins and next event plus MD welcome letter and Hive Connect…"
click at [348, 159] on textarea "No checklist in folder so started one: -Member details moved to active members …" at bounding box center [385, 156] width 372 height 155
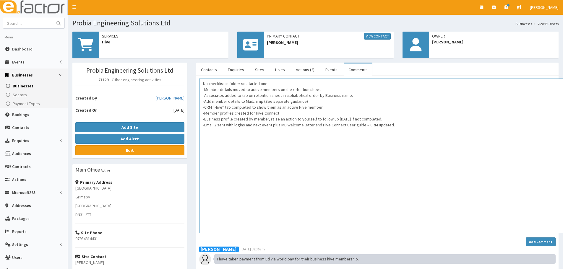
drag, startPoint x: 278, startPoint y: 141, endPoint x: 259, endPoint y: 141, distance: 19.2
click at [278, 141] on textarea "No checklist in folder so started one: -Member details moved to active members …" at bounding box center [385, 156] width 372 height 155
click at [401, 127] on textarea "No checklist in folder so started one: -Member details moved to active members …" at bounding box center [385, 156] width 372 height 155
paste textarea "Reminder diarised for check in [DATE]’ time. – Diary entry completed and date o…"
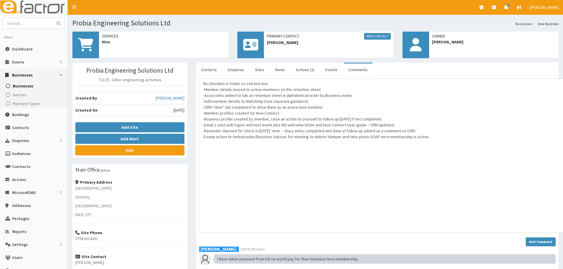
click at [191, 152] on div "Probia Engineering Solutions Ltd 71129 - Other engineering activities Created B…" at bounding box center [130, 191] width 124 height 257
click at [203, 134] on textarea "No checklist in folder so started one: -Member details moved to active members …" at bounding box center [385, 156] width 372 height 155
click at [264, 182] on textarea "No checklist in folder so started one: -Member details moved to active members …" at bounding box center [385, 156] width 372 height 155
drag, startPoint x: 401, startPoint y: 133, endPoint x: 293, endPoint y: 132, distance: 108.3
click at [293, 132] on textarea "No checklist in folder so started one: -Member details moved to active members …" at bounding box center [385, 156] width 372 height 155
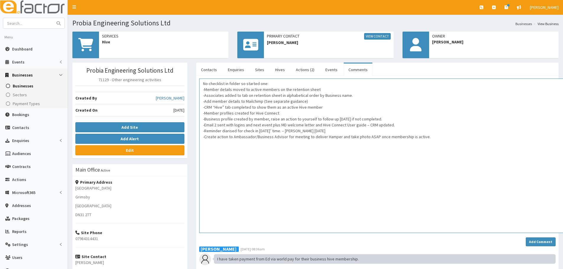
click at [346, 206] on textarea "No checklist in folder so started one: -Member details moved to active members …" at bounding box center [385, 156] width 372 height 155
click at [256, 138] on textarea "No checklist in folder so started one: -Member details moved to active members …" at bounding box center [385, 156] width 372 height 155
drag, startPoint x: 284, startPoint y: 138, endPoint x: 232, endPoint y: 138, distance: 51.8
click at [232, 138] on textarea "No checklist in folder so started one: -Member details moved to active members …" at bounding box center [385, 156] width 372 height 155
click at [379, 206] on textarea "No checklist in folder so started one: -Member details moved to active members …" at bounding box center [385, 156] width 372 height 155
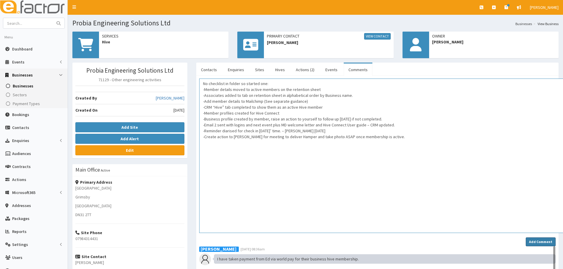
type textarea "No checklist in folder so started one: -Member details moved to active members …"
click at [535, 246] on button "Add Comment" at bounding box center [541, 242] width 30 height 9
